Goal: Navigation & Orientation: Find specific page/section

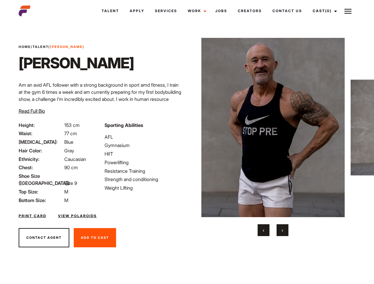
click at [323, 11] on link "Cast (0)" at bounding box center [324, 11] width 33 height 16
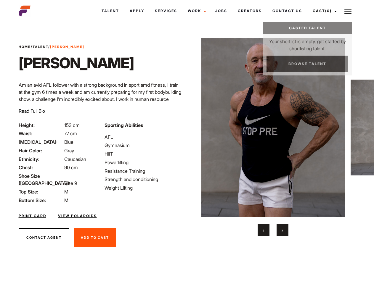
click at [348, 11] on img at bounding box center [348, 11] width 7 height 7
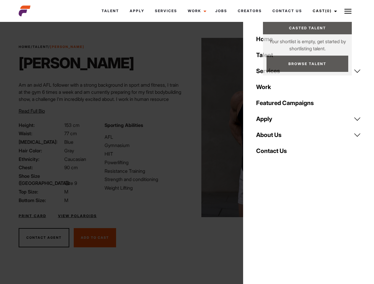
click at [273, 137] on img at bounding box center [273, 128] width 144 height 180
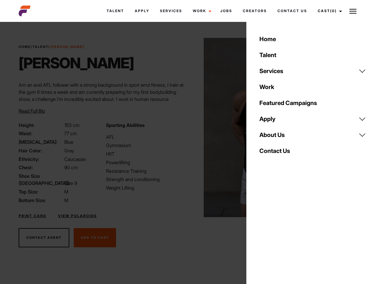
click at [187, 128] on div "Sporting Abilities AFL Gymnasium HIIT Powerlifting Resistance Training Strength…" at bounding box center [146, 163] width 87 height 82
click at [264, 231] on div "Home Talent Services Talent Casting Photography Videography Creative Hair and M…" at bounding box center [313, 142] width 133 height 284
click at [283, 231] on div "Home Talent Services Talent Casting Photography Videography Creative Hair and M…" at bounding box center [313, 142] width 133 height 284
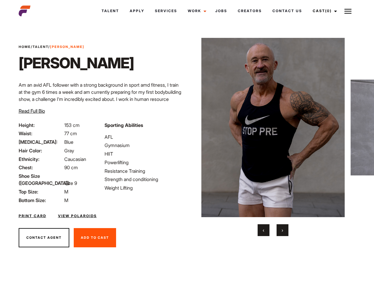
click at [323, 11] on link "Cast (0)" at bounding box center [324, 11] width 33 height 16
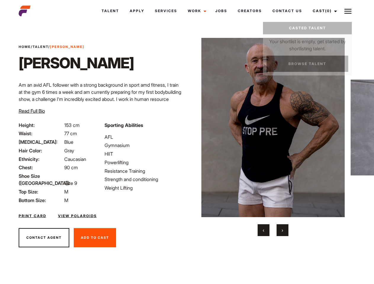
click at [348, 11] on img at bounding box center [348, 11] width 7 height 7
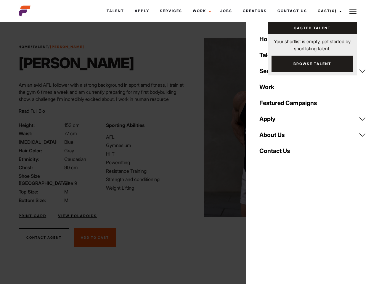
click at [273, 137] on img at bounding box center [276, 128] width 144 height 180
click at [187, 128] on div "Sporting Abilities AFL Gymnasium HIIT Powerlifting Resistance Training Strength…" at bounding box center [146, 163] width 87 height 82
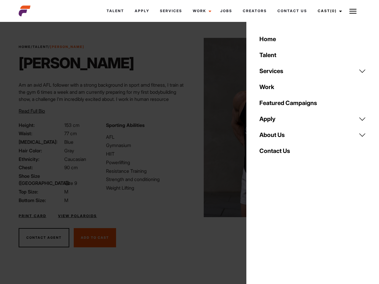
click at [264, 231] on button "‹" at bounding box center [267, 231] width 12 height 12
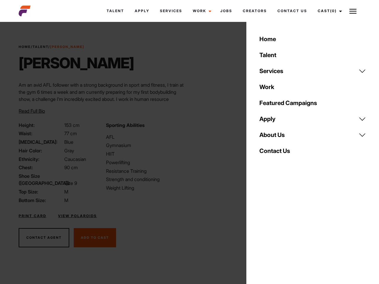
click at [283, 231] on div "Home Talent Services Talent Casting Photography Videography Creative Hair and M…" at bounding box center [313, 142] width 133 height 284
